Goal: Transaction & Acquisition: Obtain resource

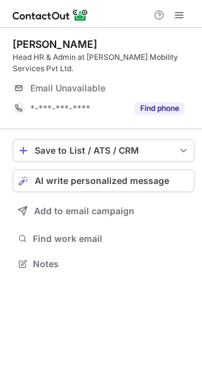
scroll to position [255, 202]
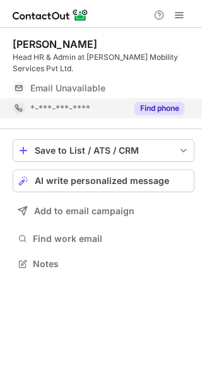
click at [160, 105] on button "Find phone" at bounding box center [159, 108] width 50 height 13
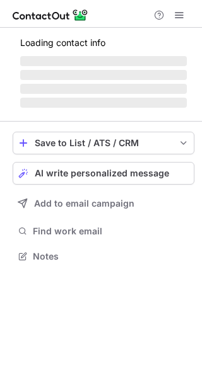
scroll to position [244, 202]
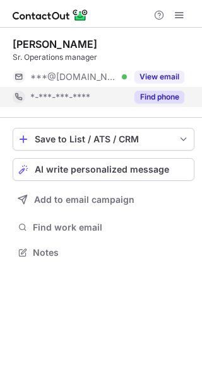
click at [158, 98] on button "Find phone" at bounding box center [159, 97] width 50 height 13
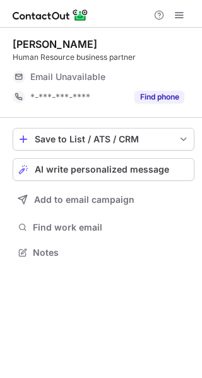
scroll to position [244, 202]
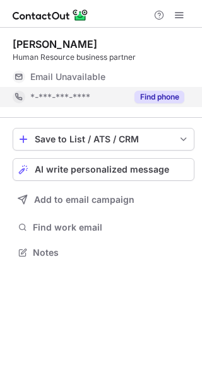
click at [142, 92] on button "Find phone" at bounding box center [159, 97] width 50 height 13
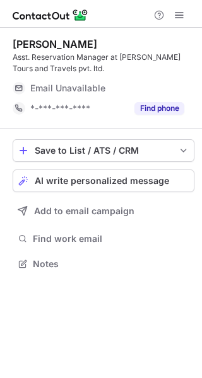
scroll to position [255, 202]
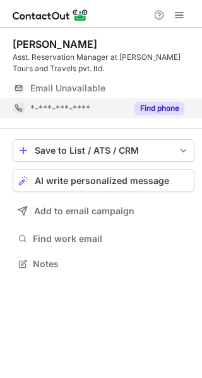
click at [170, 111] on button "Find phone" at bounding box center [159, 108] width 50 height 13
